Goal: Task Accomplishment & Management: Use online tool/utility

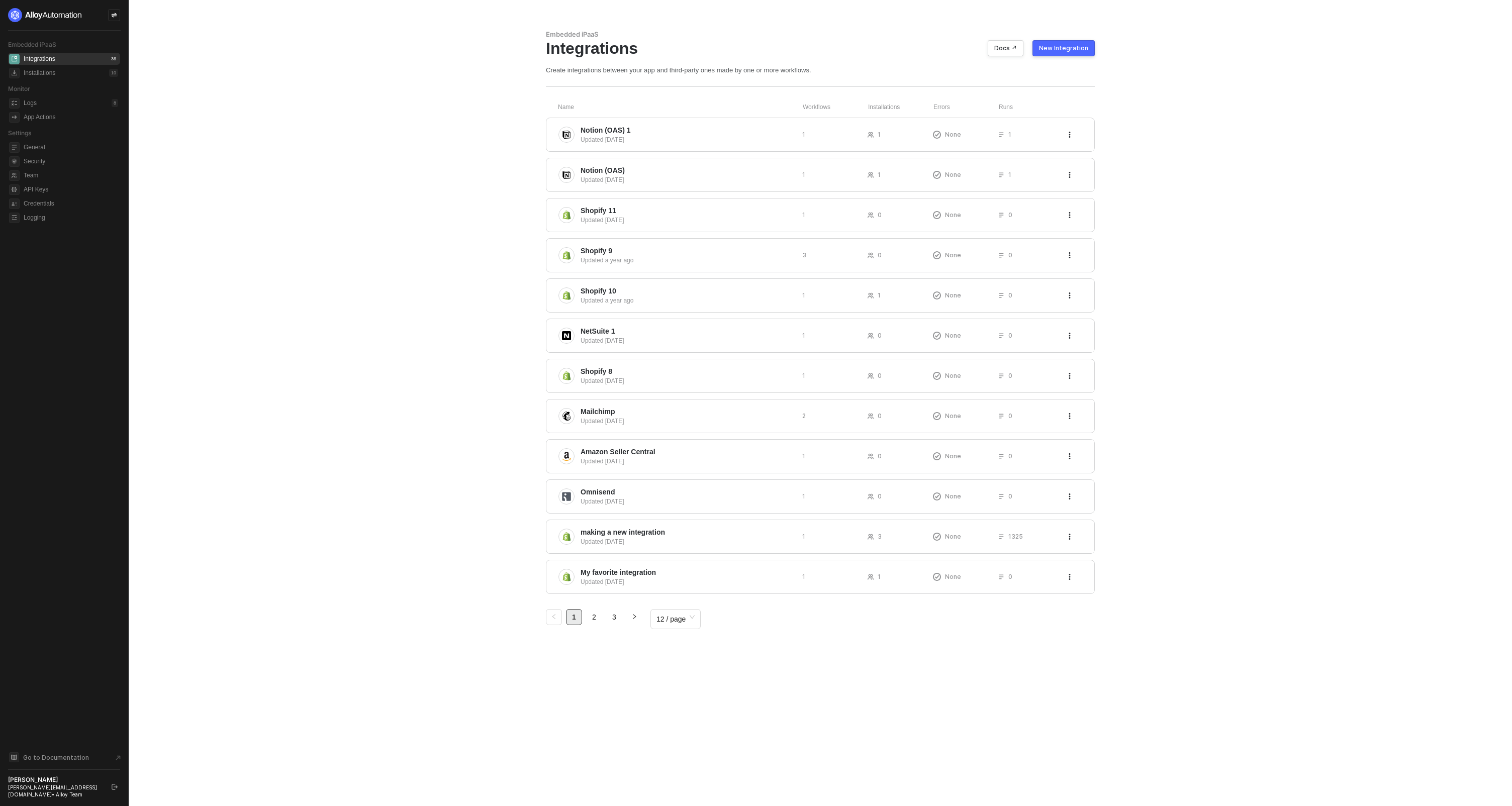
click at [1042, 55] on button "New Integration" at bounding box center [1063, 48] width 62 height 16
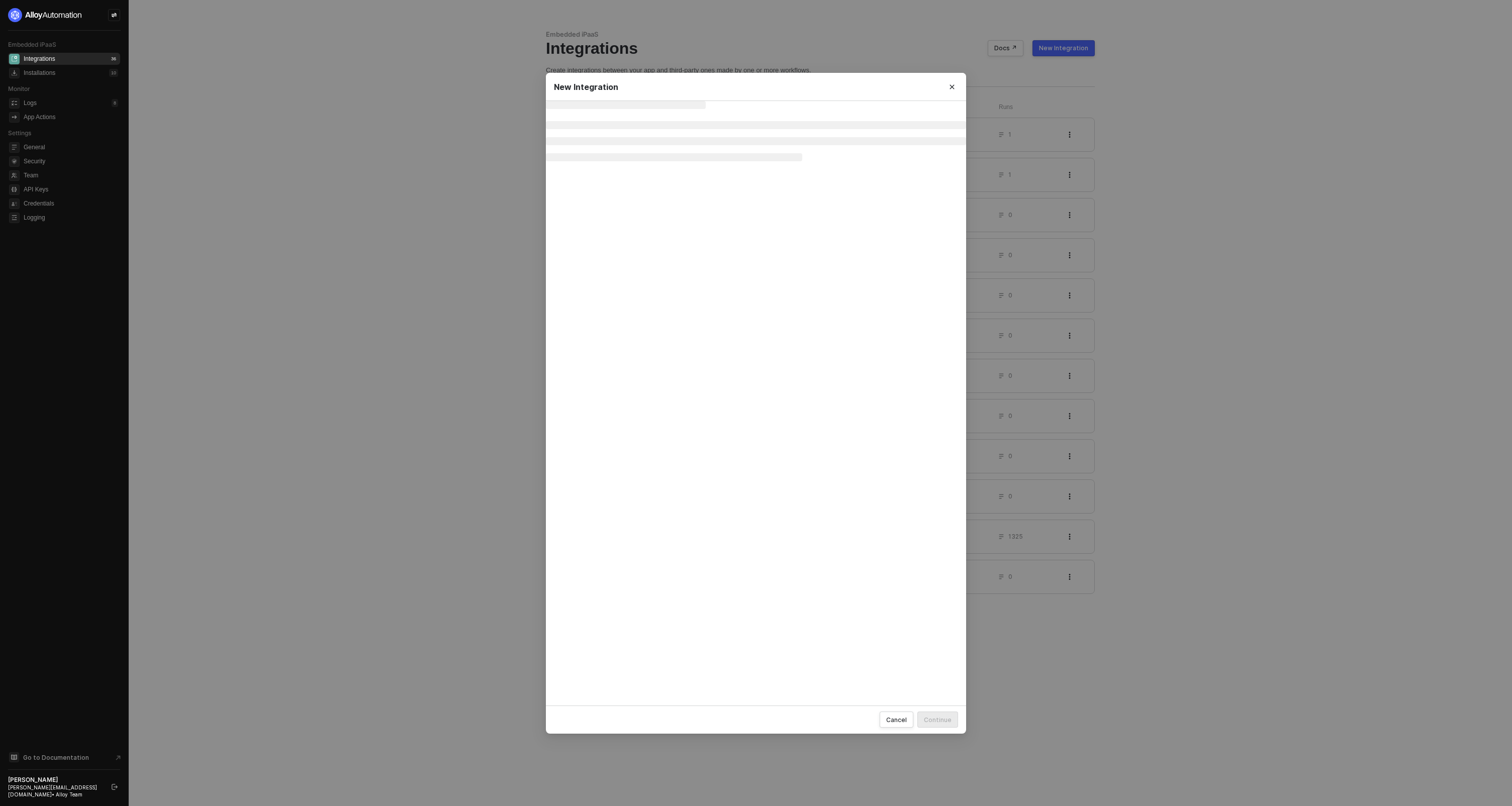
click at [1044, 51] on div "New Integration" at bounding box center [1063, 48] width 49 height 8
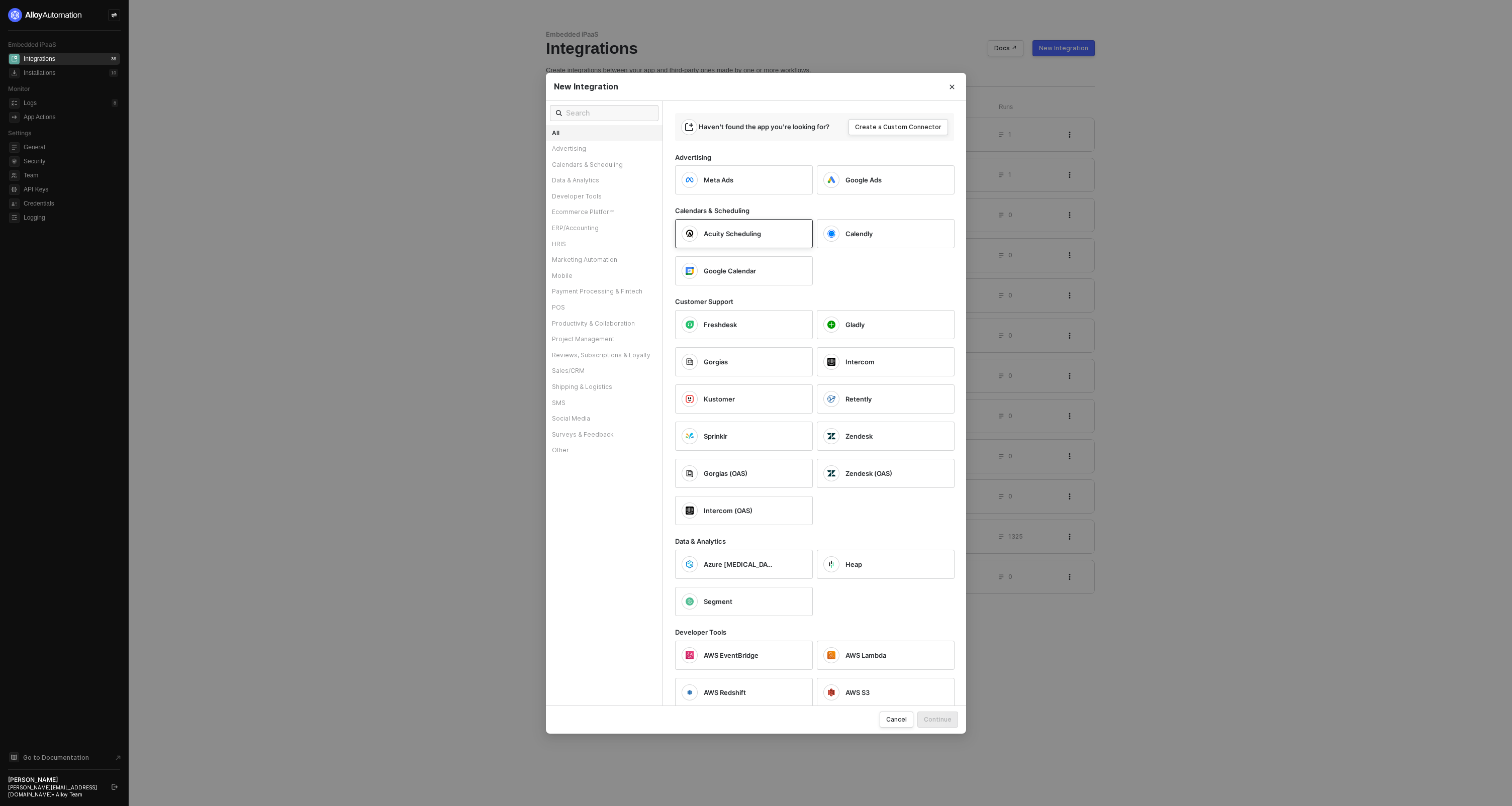
click at [749, 224] on div "Acuity Scheduling" at bounding box center [744, 233] width 138 height 29
click at [940, 715] on div "Continue" at bounding box center [937, 719] width 28 height 9
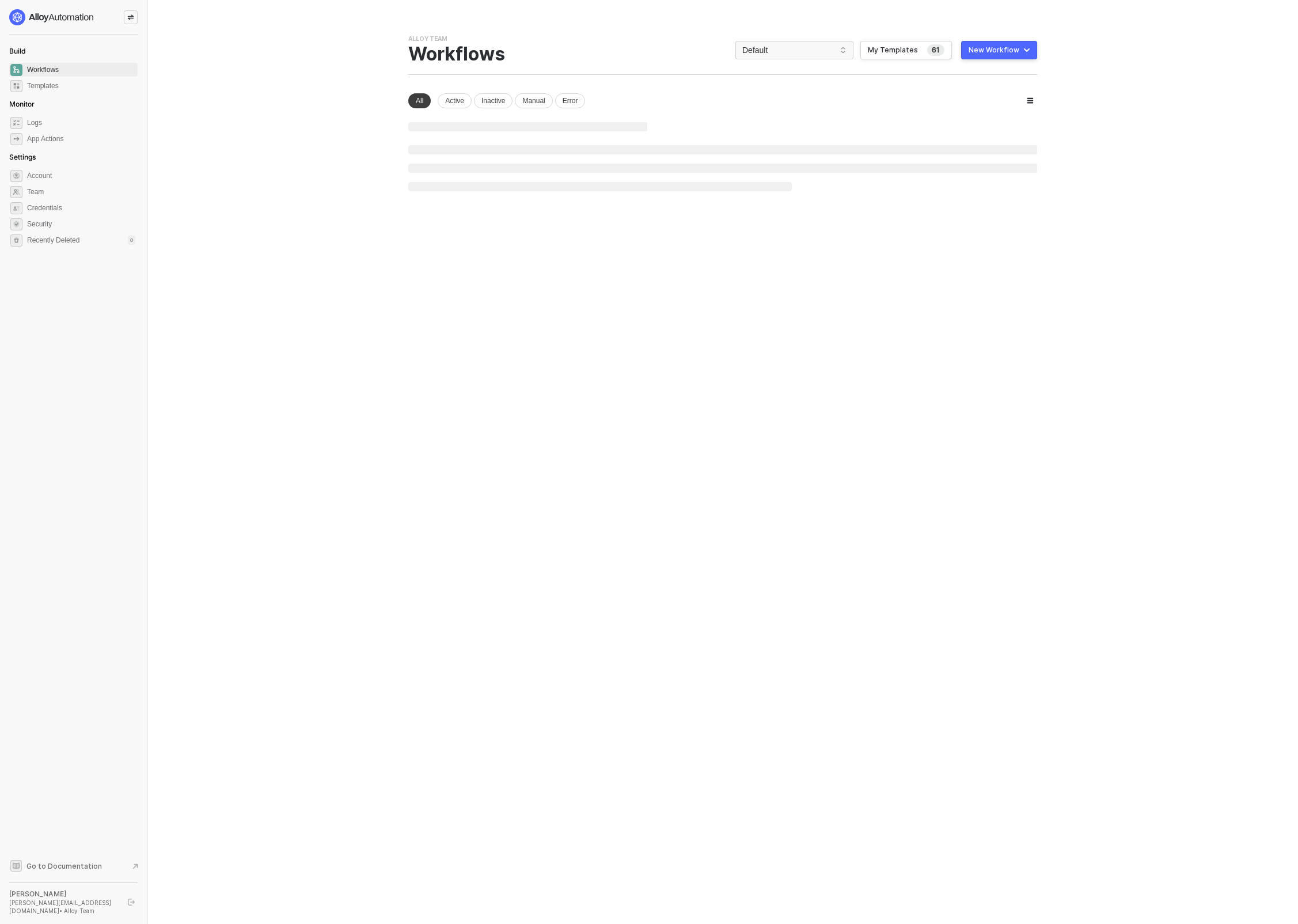
click at [1028, 42] on button "New Workflow" at bounding box center [999, 50] width 76 height 18
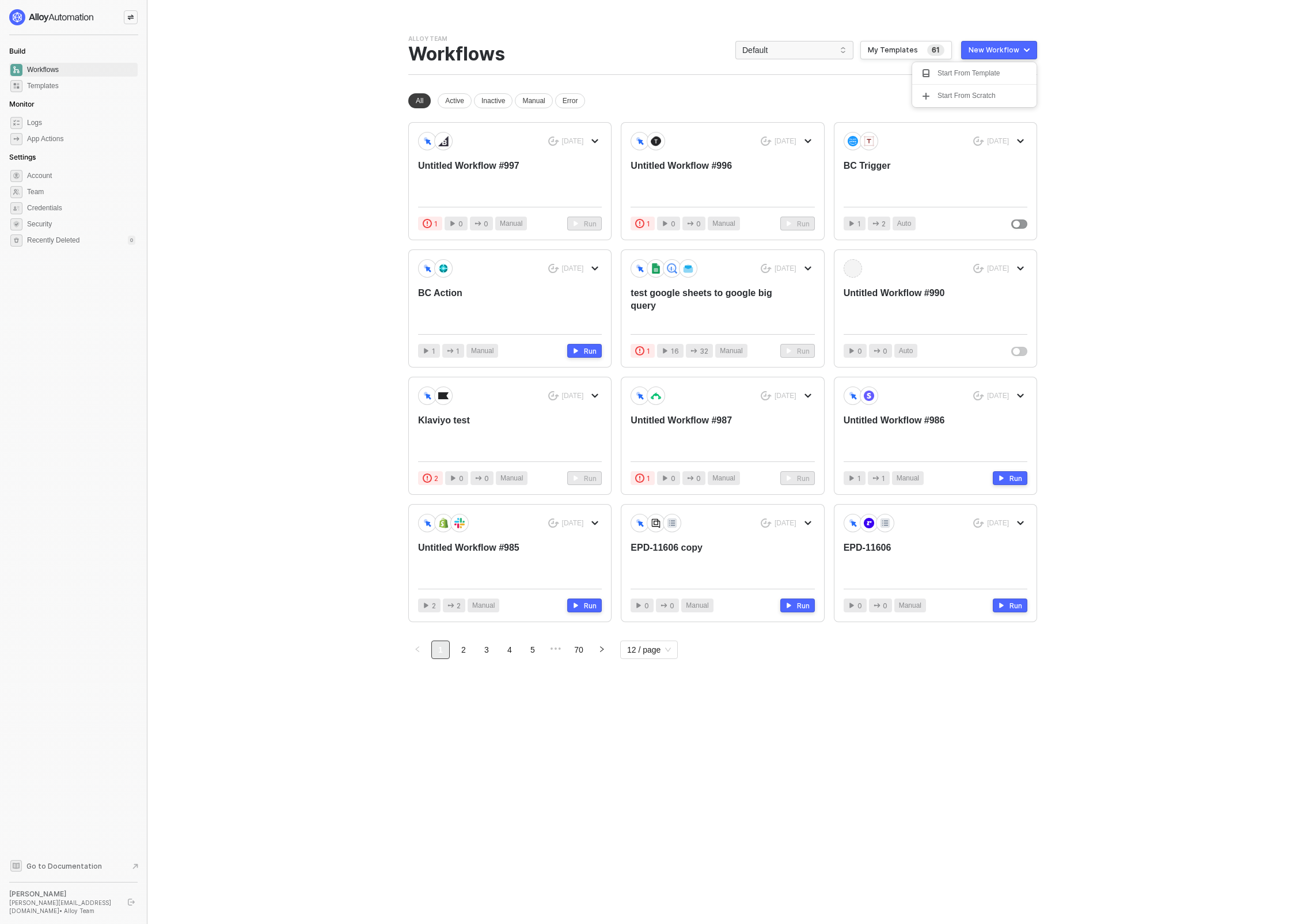
drag, startPoint x: 331, startPoint y: 71, endPoint x: 250, endPoint y: 70, distance: 81.0
click at [322, 71] on main "You need to expand your browser window or switch to a computer with a bigger sc…" at bounding box center [649, 462] width 1298 height 924
click at [131, 17] on icon "icon-swap" at bounding box center [131, 18] width 7 height 7
